Goal: Transaction & Acquisition: Purchase product/service

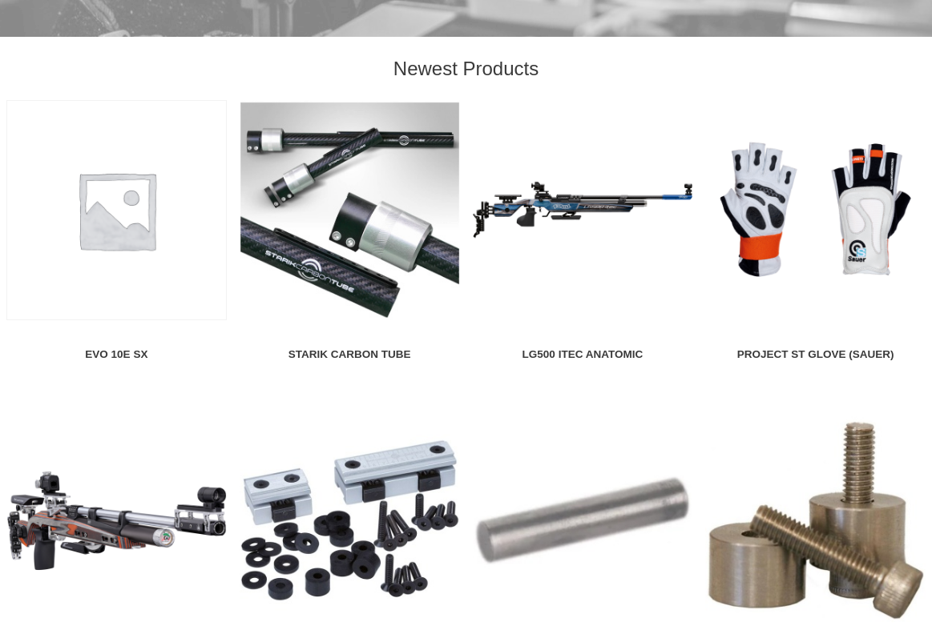
scroll to position [1790, 0]
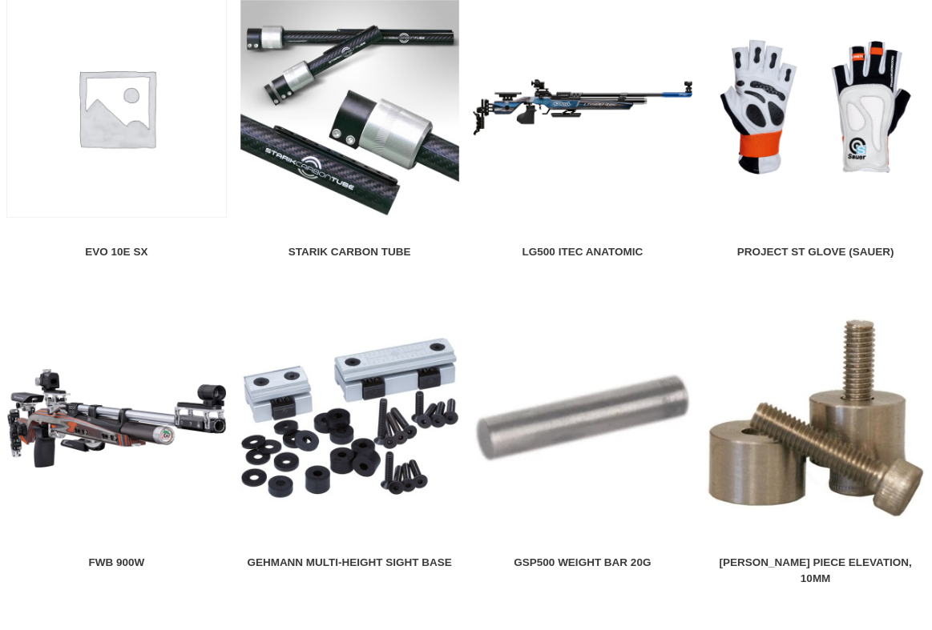
click at [98, 413] on img at bounding box center [116, 418] width 220 height 220
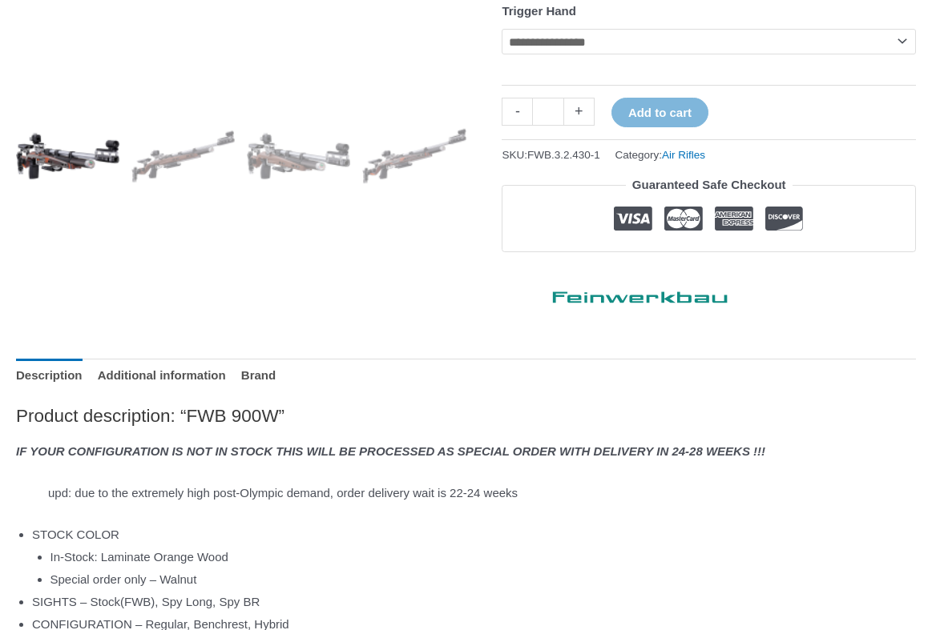
scroll to position [615, 0]
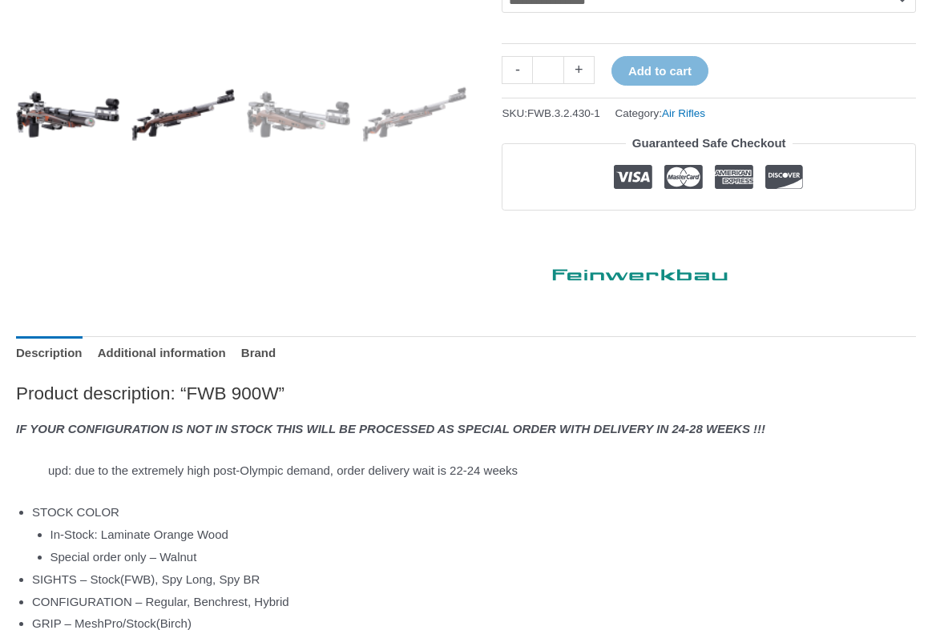
click at [174, 110] on img at bounding box center [182, 114] width 103 height 103
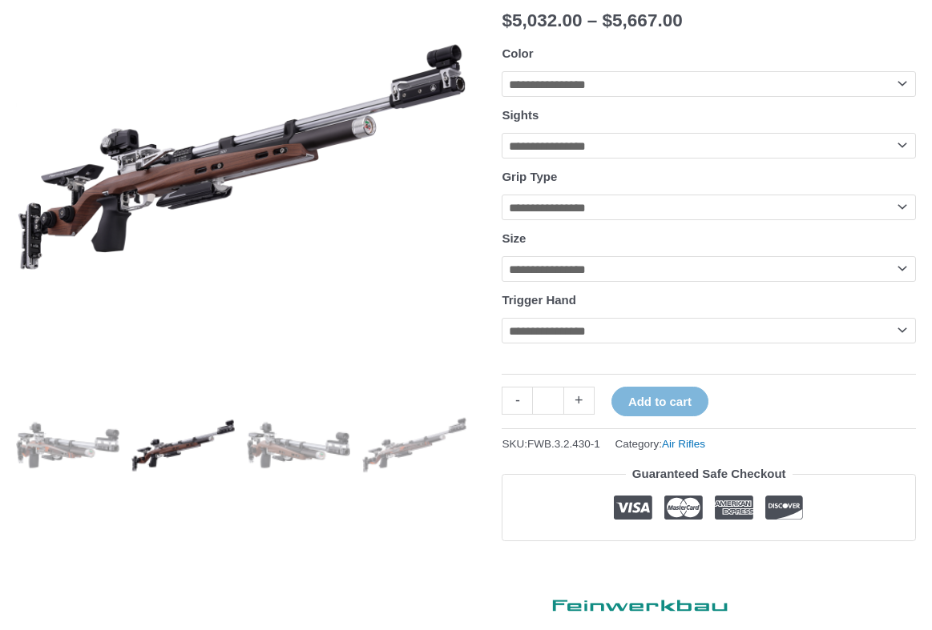
scroll to position [278, 0]
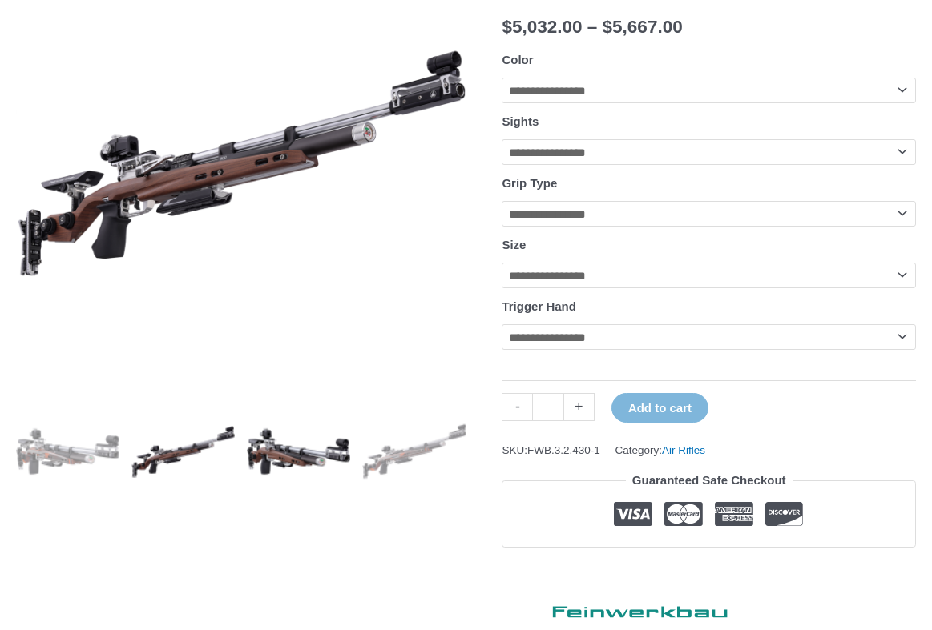
click at [288, 462] on img at bounding box center [298, 452] width 103 height 103
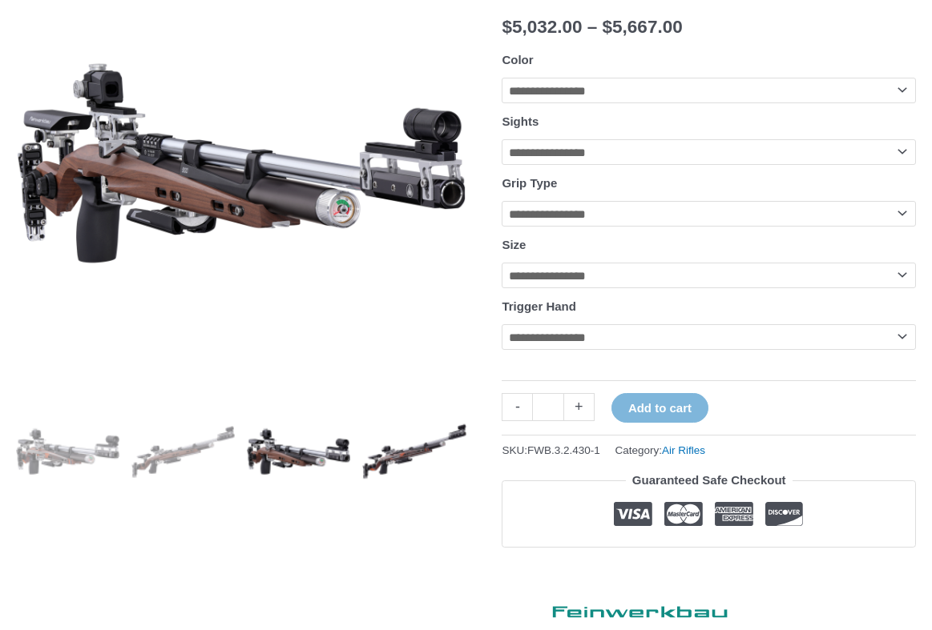
click at [385, 455] on img at bounding box center [413, 452] width 103 height 103
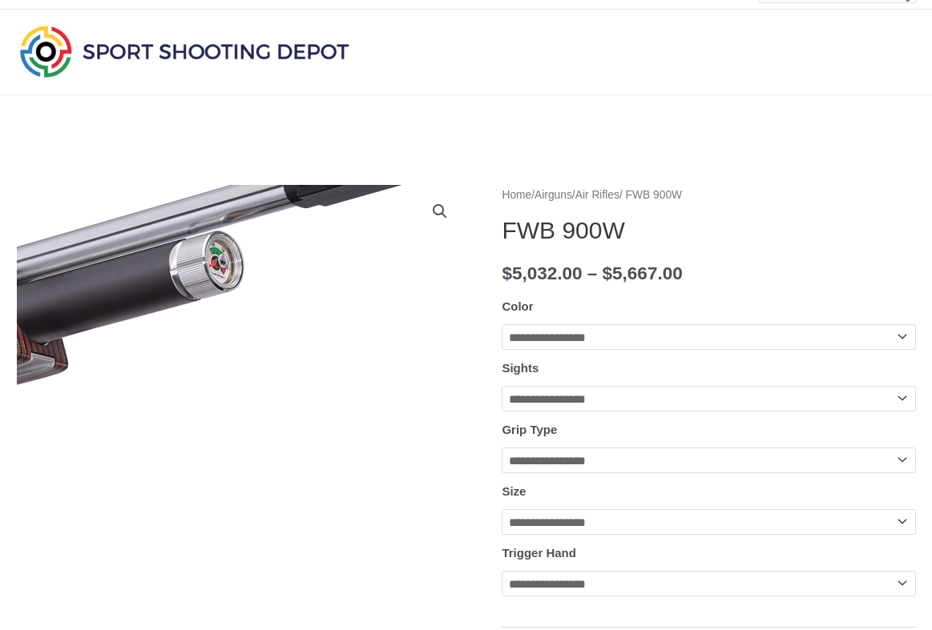
scroll to position [0, 0]
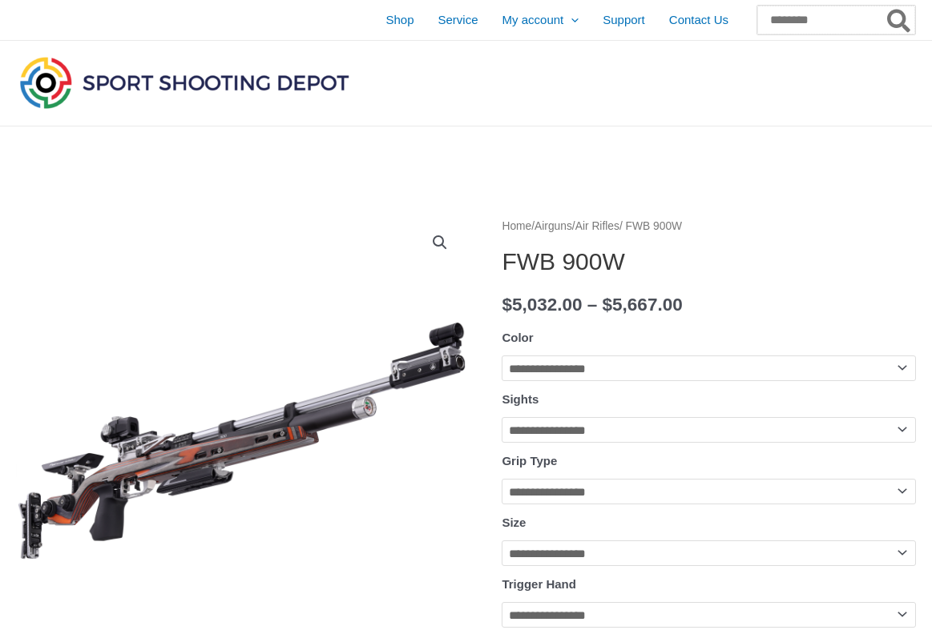
click at [784, 18] on input "Search for:" at bounding box center [836, 20] width 158 height 29
click at [884, 6] on button "Search" at bounding box center [899, 20] width 31 height 29
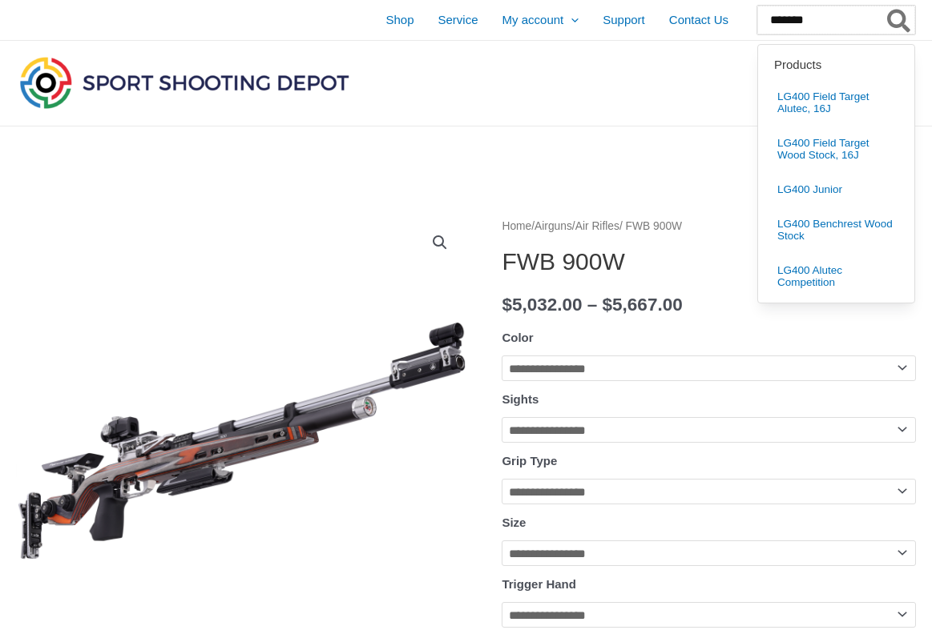
drag, startPoint x: 796, startPoint y: 14, endPoint x: 739, endPoint y: 22, distance: 58.2
click at [757, 21] on input "*******" at bounding box center [836, 20] width 158 height 29
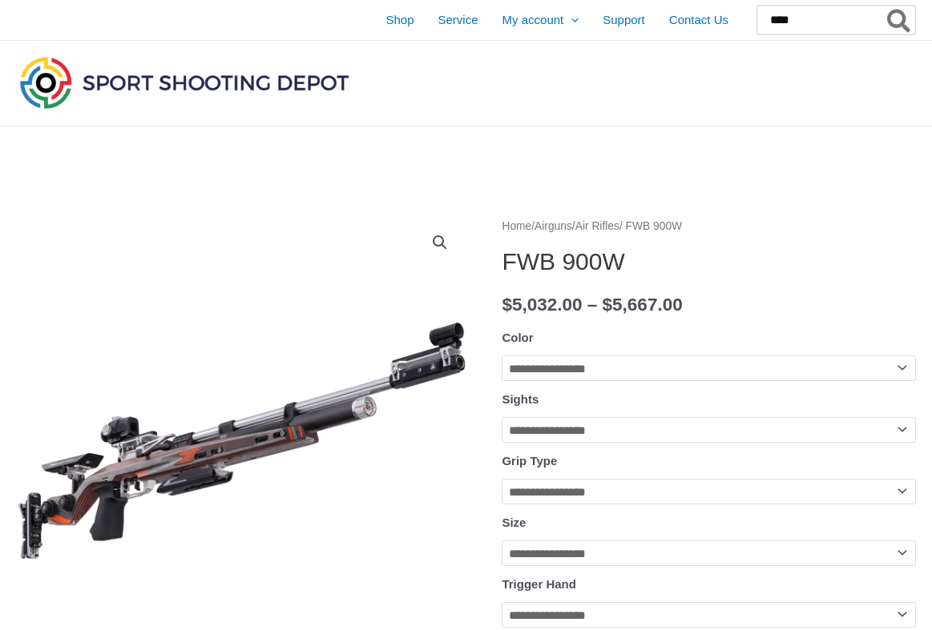
type input "****"
click at [884, 6] on button "Search" at bounding box center [899, 20] width 31 height 29
